Goal: Use online tool/utility: Use online tool/utility

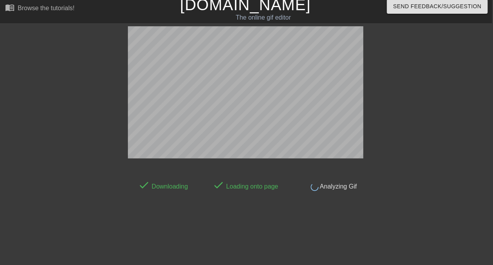
scroll to position [5, 0]
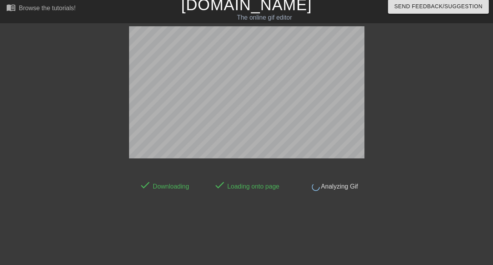
drag, startPoint x: 166, startPoint y: 270, endPoint x: 261, endPoint y: 273, distance: 95.0
click at [261, 265] on html "menu_book Browse the tutorials! [DOMAIN_NAME] The online gif editor Send Feedba…" at bounding box center [246, 130] width 493 height 270
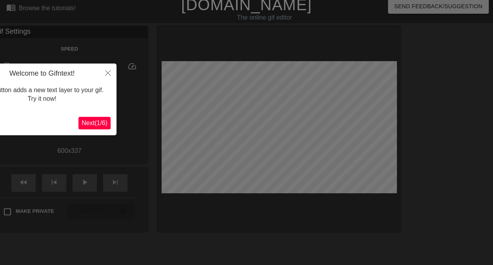
scroll to position [19, 0]
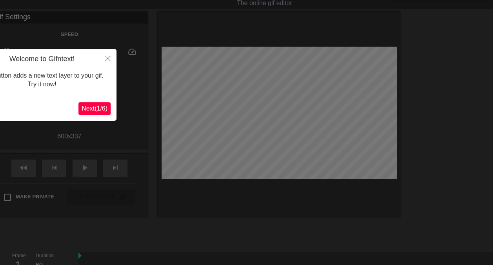
click at [95, 112] on span "Next ( 1 / 6 )" at bounding box center [95, 108] width 26 height 7
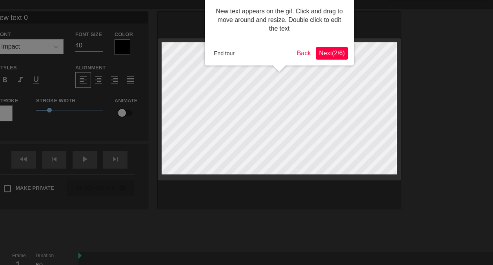
scroll to position [0, 0]
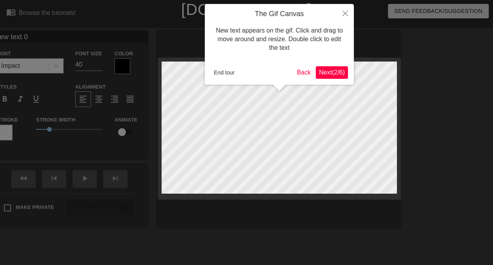
click at [338, 73] on span "Next ( 2 / 6 )" at bounding box center [332, 72] width 26 height 7
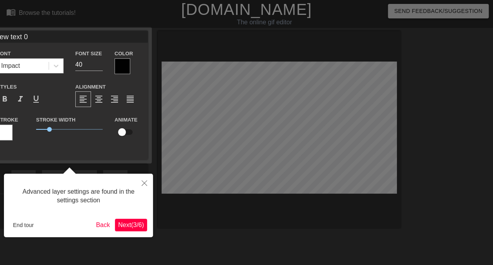
scroll to position [19, 0]
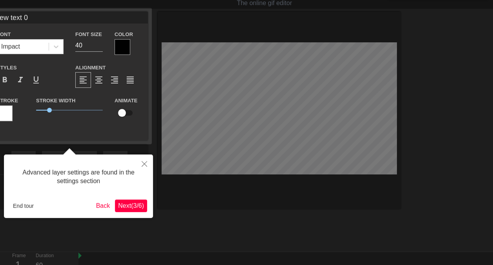
click at [124, 207] on span "Next ( 3 / 6 )" at bounding box center [131, 206] width 26 height 7
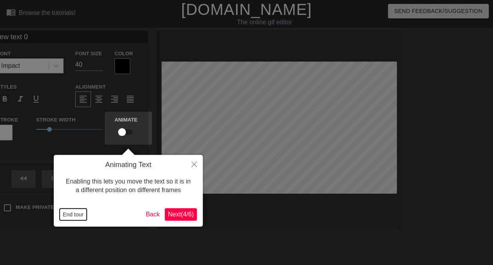
click at [73, 217] on button "End tour" at bounding box center [73, 215] width 27 height 12
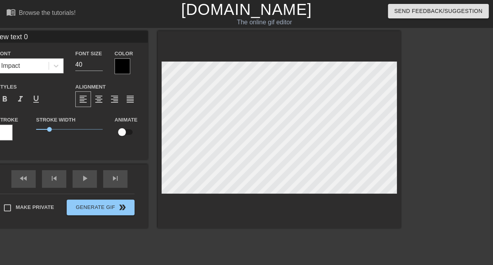
scroll to position [1, 2]
type input "S"
type textarea "S"
type input "St"
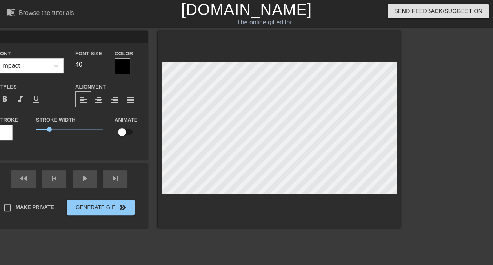
type textarea "St"
type input "Sta"
type textarea "Sta"
type input "Star"
type textarea "Star"
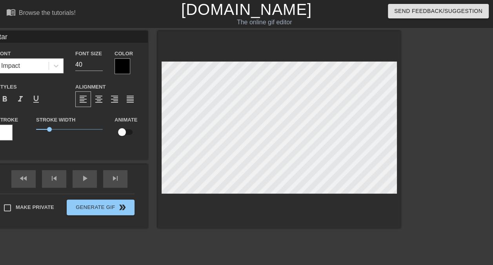
type input "Start"
type textarea "Start"
type input "Starti"
type textarea "Starti"
type input "Startin"
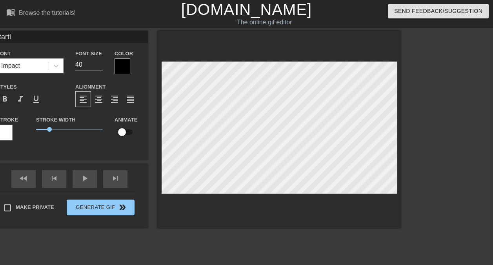
type textarea "Startin"
type input "Starting"
type textarea "Starting"
type input "Starting D"
type textarea "Starting D"
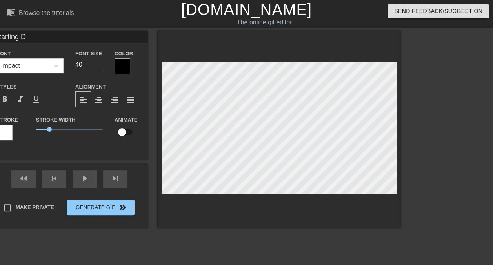
scroll to position [1, 2]
type input "Starting Do"
type textarea "Starting Do"
type input "Starting D"
type textarea "Starting D"
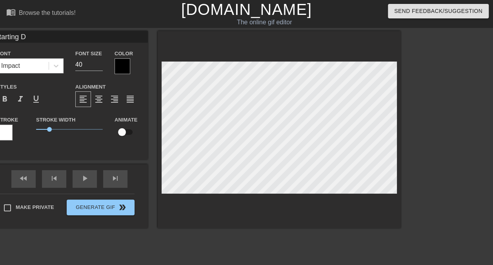
type input "Starting"
type textarea "Starting"
type input "Starting S"
type textarea "Starting S"
type input "Starting SO"
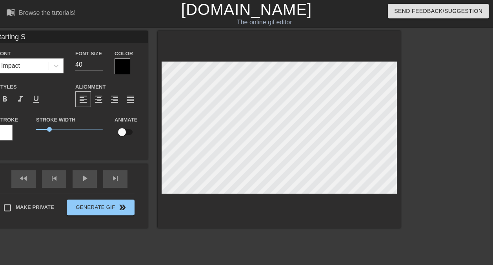
type textarea "Starting SO"
type input "Starting SOo"
type textarea "Starting SOo"
type input "Starting SO"
type textarea "Starting SO"
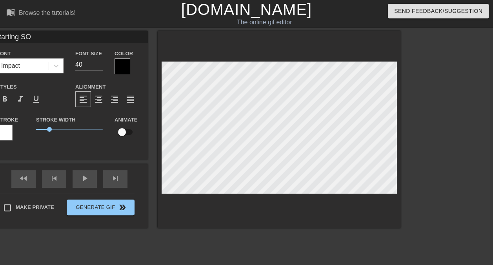
type input "Starting S"
type textarea "Starting S"
type input "Starting So"
type textarea "Starting So"
type input "Starting Soo"
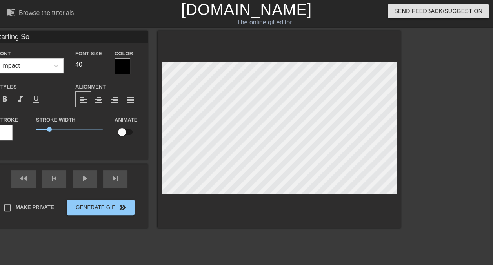
type textarea "Starting Soo"
type input "Starting Soon"
type textarea "Starting Soon"
click at [120, 69] on div at bounding box center [123, 66] width 16 height 16
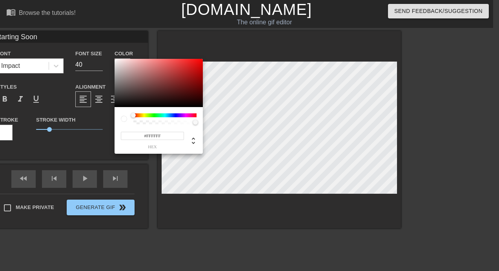
drag, startPoint x: 130, startPoint y: 77, endPoint x: 98, endPoint y: 54, distance: 39.1
click at [98, 54] on div "#FFFFFF hex" at bounding box center [249, 135] width 499 height 271
type input "#000000"
